Goal: Task Accomplishment & Management: Manage account settings

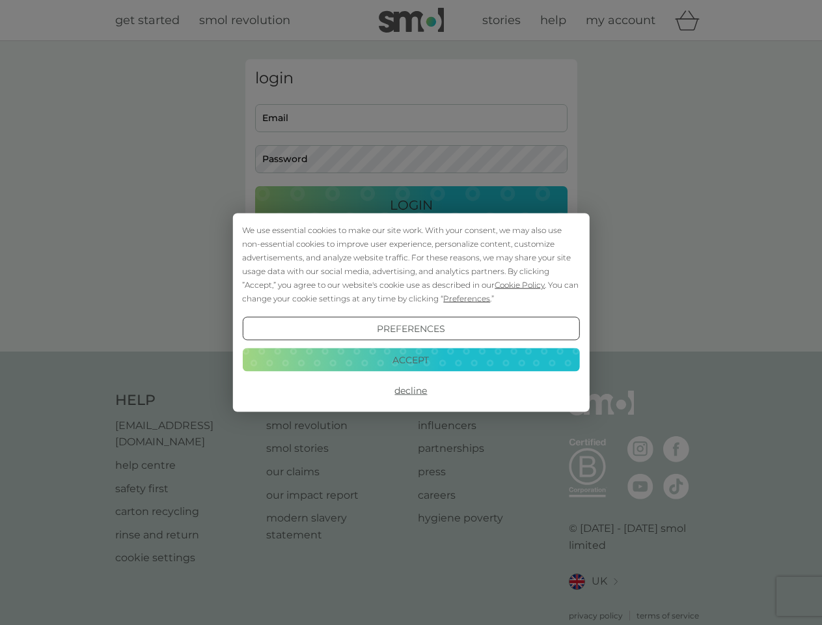
click at [520, 284] on span "Cookie Policy" at bounding box center [520, 285] width 50 height 10
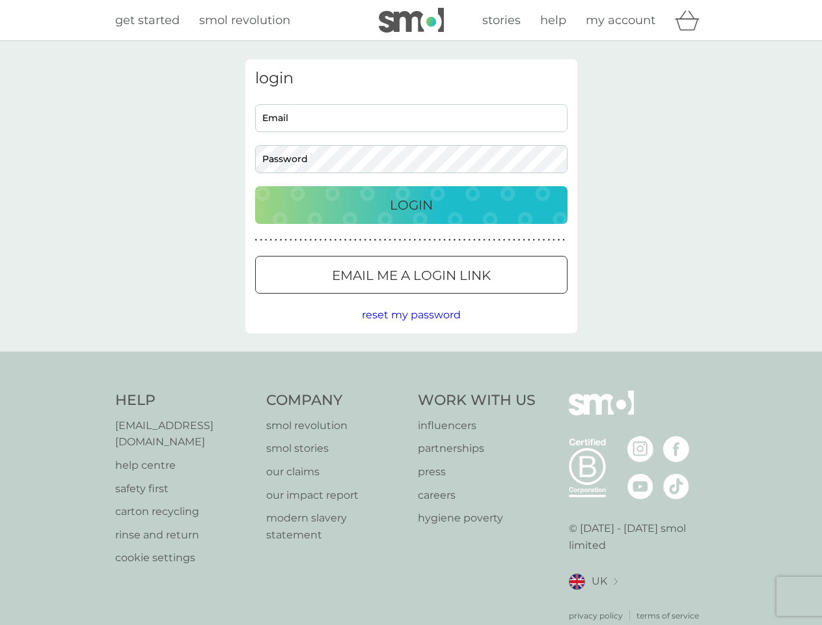
click at [465, 298] on div "login Email Password Login ● ● ● ● ● ● ● ● ● ● ● ● ● ● ● ● ● ● ● ● ● ● ● ● ● ● …" at bounding box center [411, 196] width 332 height 274
click at [411, 329] on div "login Email Password Login ● ● ● ● ● ● ● ● ● ● ● ● ● ● ● ● ● ● ● ● ● ● ● ● ● ● …" at bounding box center [411, 196] width 332 height 274
click at [411, 390] on div "Help [EMAIL_ADDRESS][DOMAIN_NAME] help centre safety first carton recycling rin…" at bounding box center [411, 505] width 592 height 231
click at [411, 359] on div "Help [EMAIL_ADDRESS][DOMAIN_NAME] help centre safety first carton recycling rin…" at bounding box center [411, 505] width 822 height 309
